Goal: Task Accomplishment & Management: Manage account settings

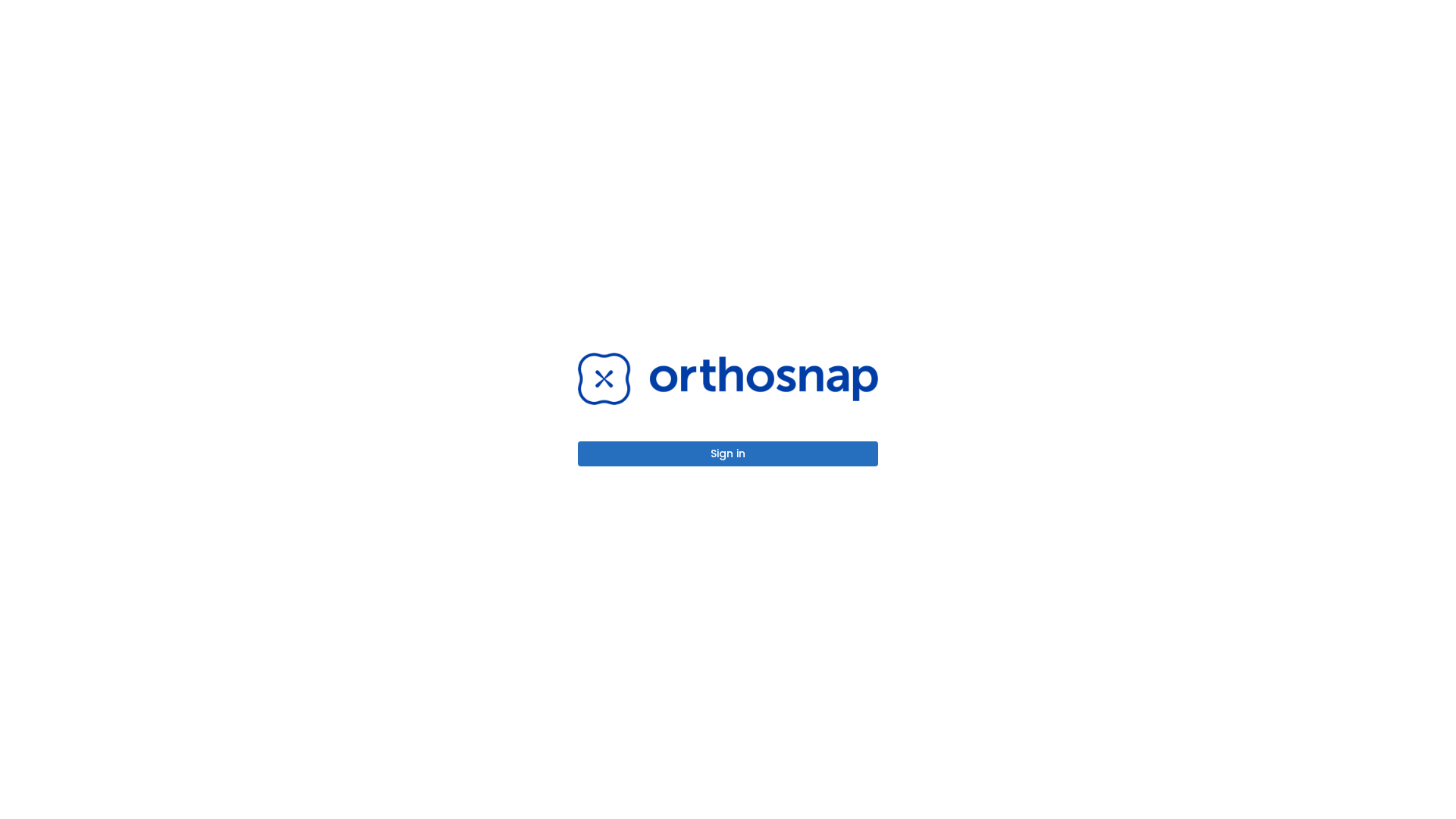
click at [728, 453] on button "Sign in" at bounding box center [728, 453] width 300 height 25
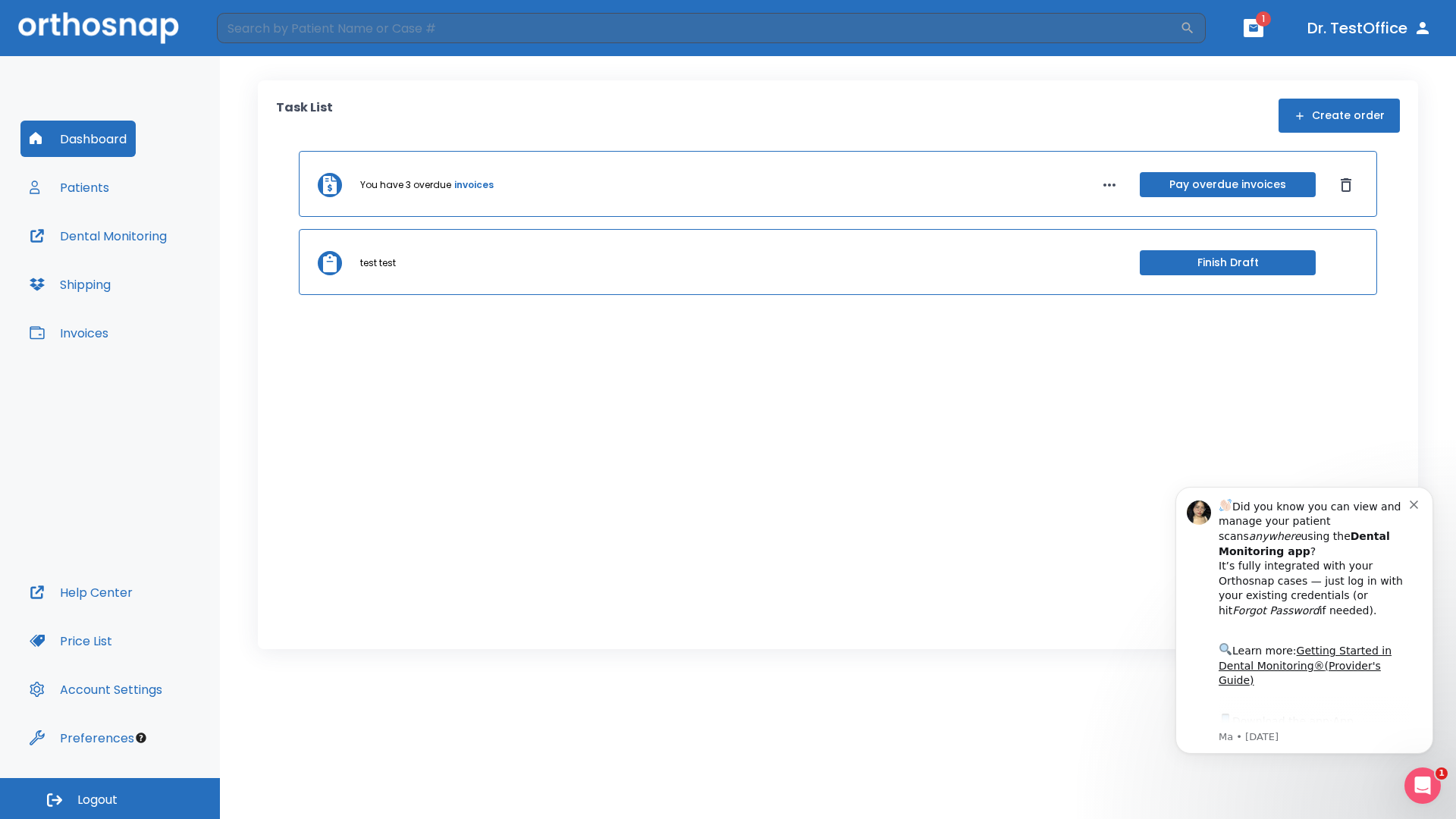
click at [110, 799] on span "Logout" at bounding box center [97, 800] width 41 height 17
